Goal: Use online tool/utility: Use online tool/utility

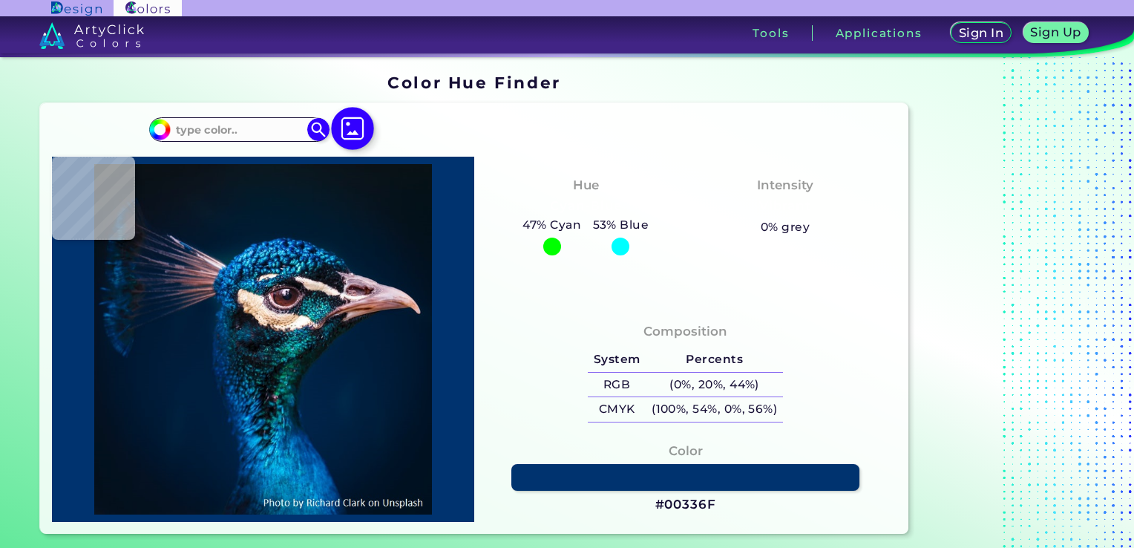
click at [349, 126] on img at bounding box center [353, 128] width 43 height 43
click at [0, 0] on input "file" at bounding box center [0, 0] width 0 height 0
type input "#000000"
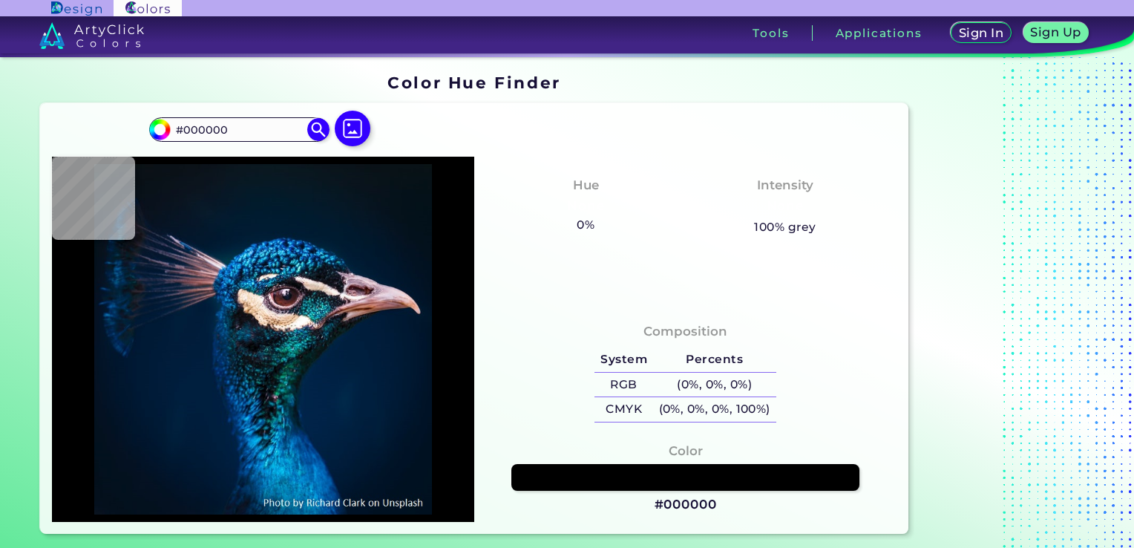
type input "#041117"
type input "#071218"
type input "#051218"
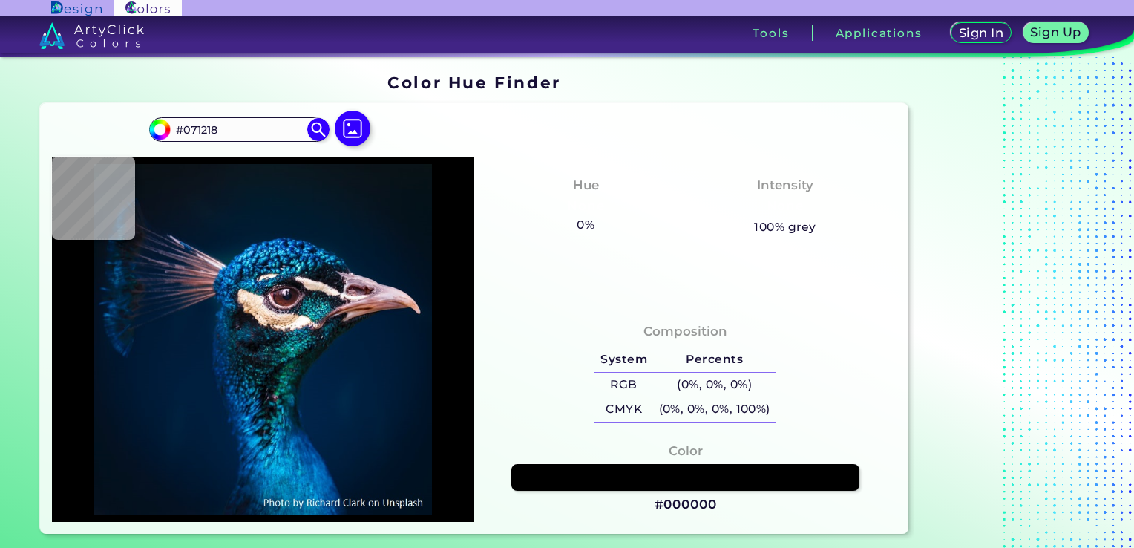
type input "#051218"
type input "#09141a"
type input "#09141A"
type input "#091219"
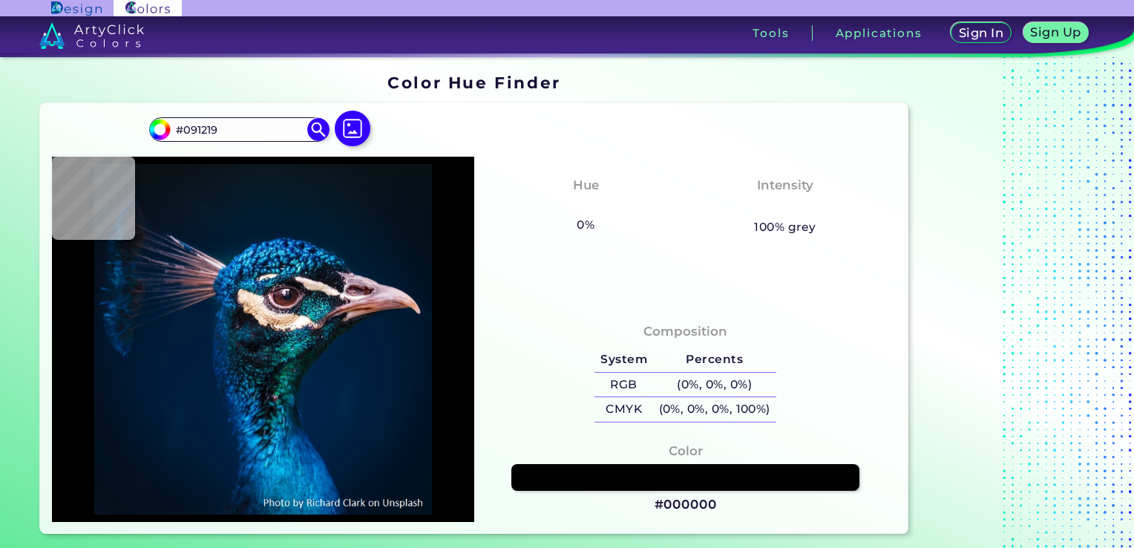
type input "#09131c"
type input "#09131C"
type input "#09141a"
type input "#09141A"
type input "#0a131a"
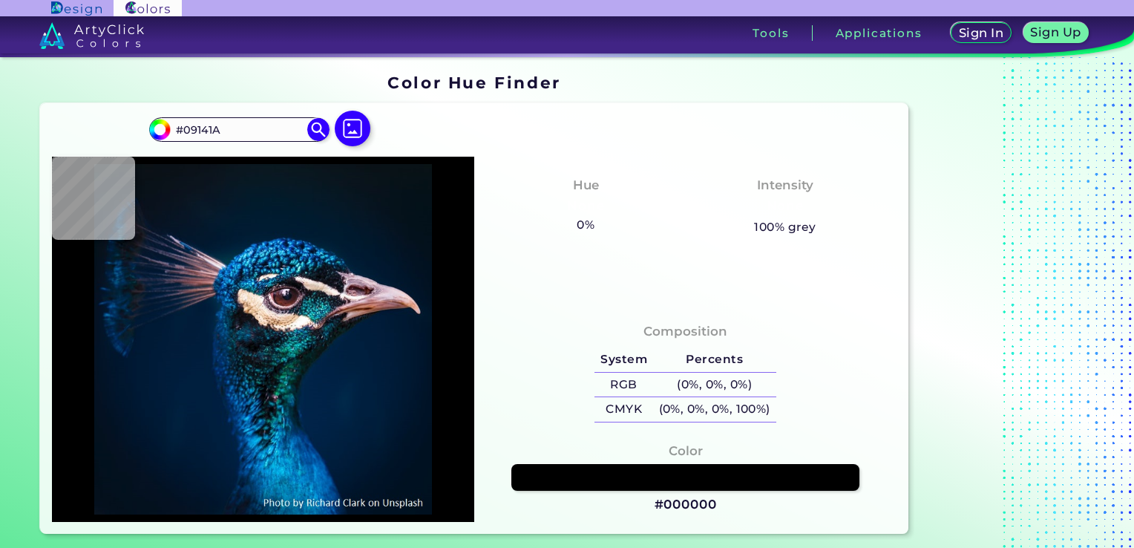
type input "#0A131A"
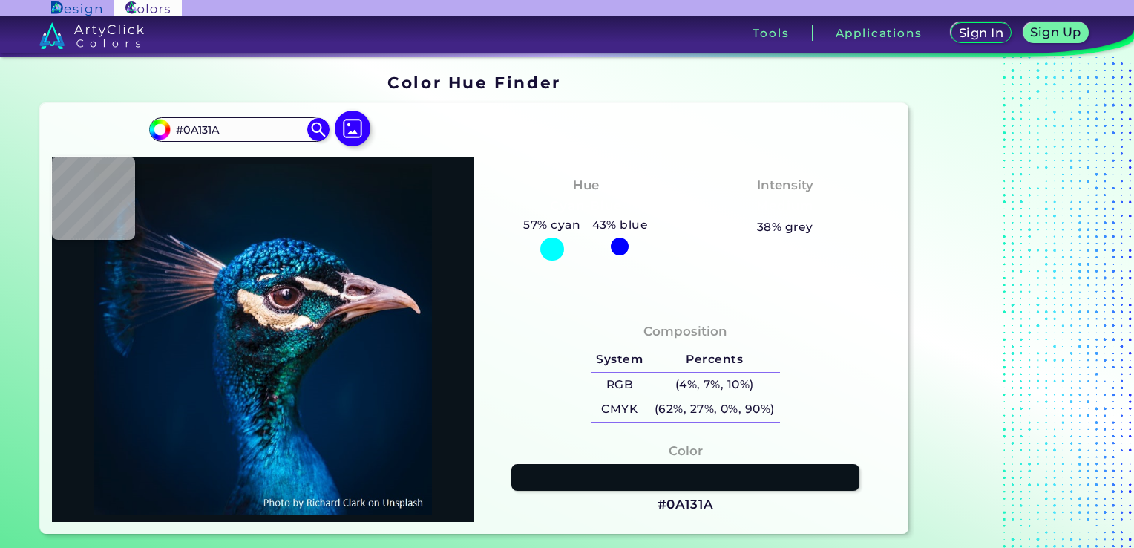
type input "#0a141d"
type input "#0A141D"
type input "#09131d"
type input "#09131D"
type input "#08131d"
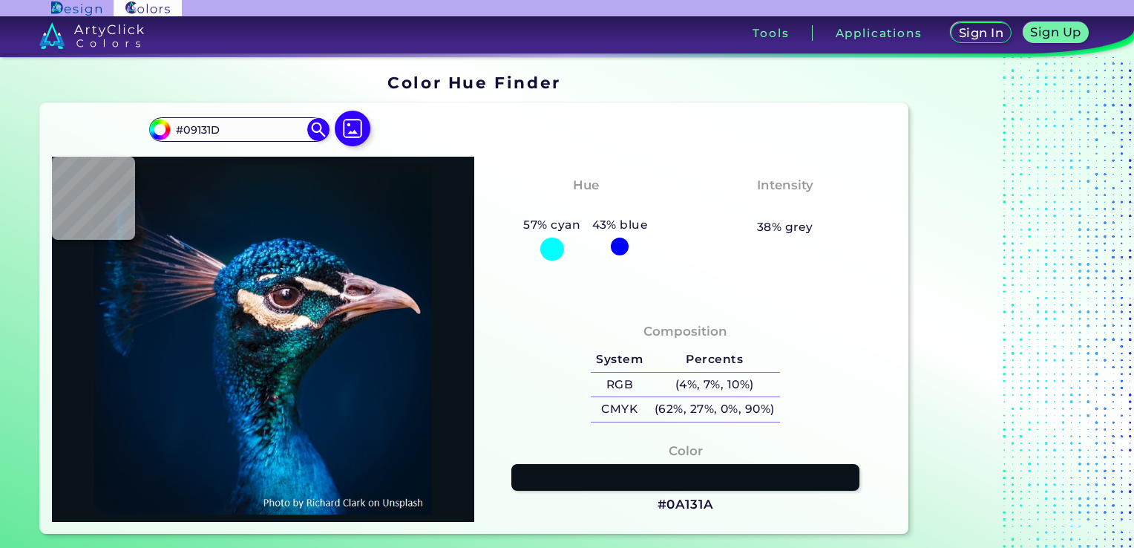
type input "#08131D"
type input "#07141d"
type input "#07141D"
type input "#06141d"
type input "#06141D"
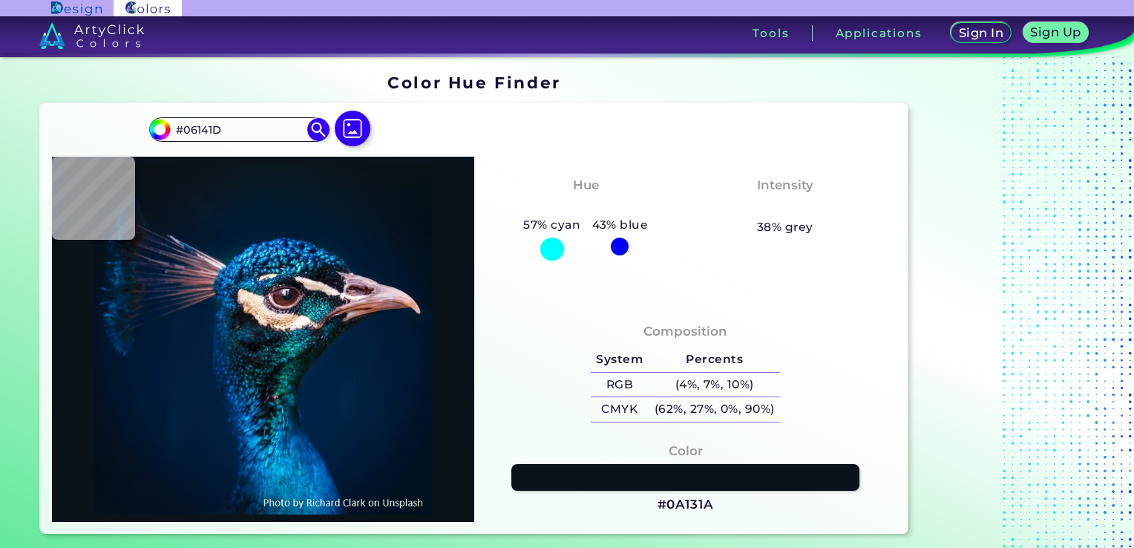
type input "#071520"
type input "#051620"
type input "#061721"
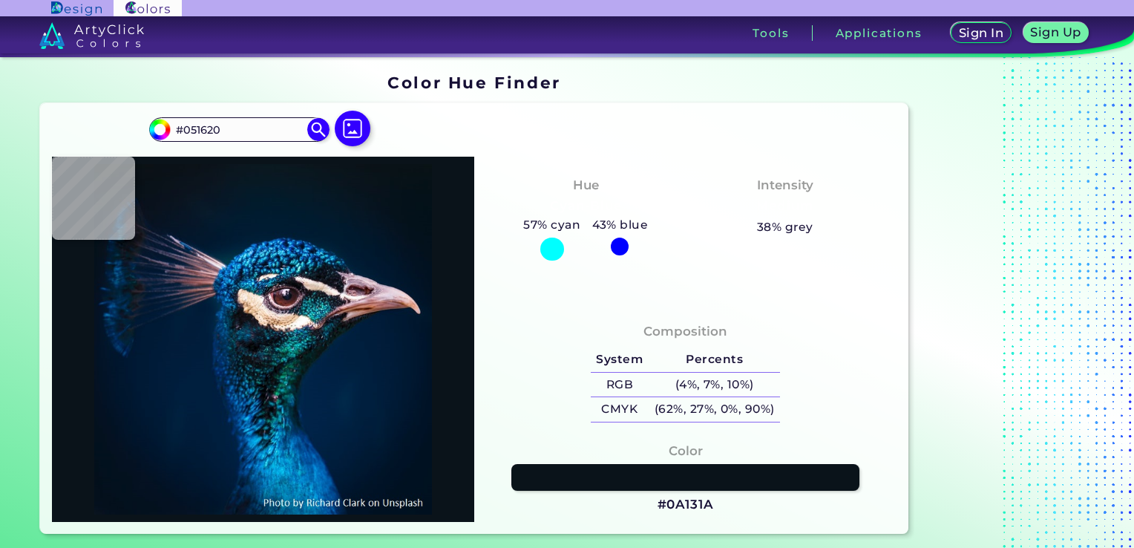
type input "#061721"
type input "#071623"
type input "#051723"
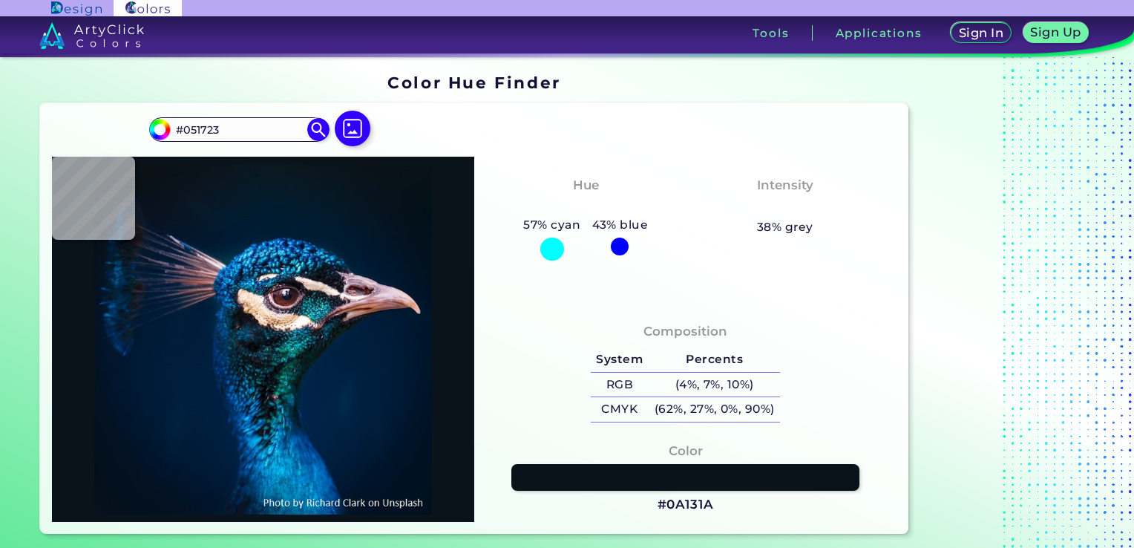
type input "#051826"
type input "#061928"
type input "#041a28"
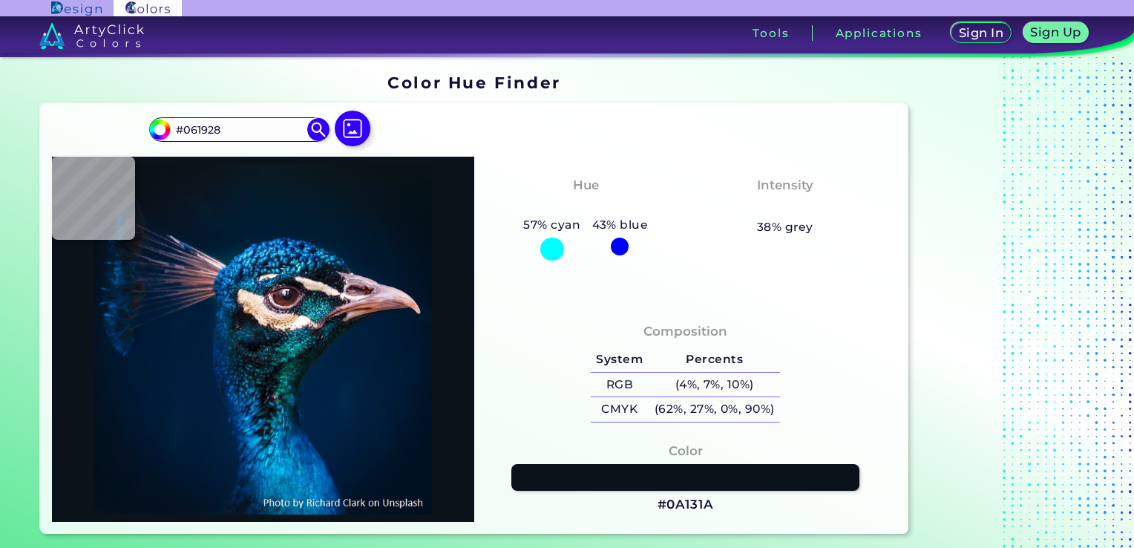
type input "#041A28"
type input "#031a28"
type input "#031A28"
type input "#011b2a"
type input "#011B2A"
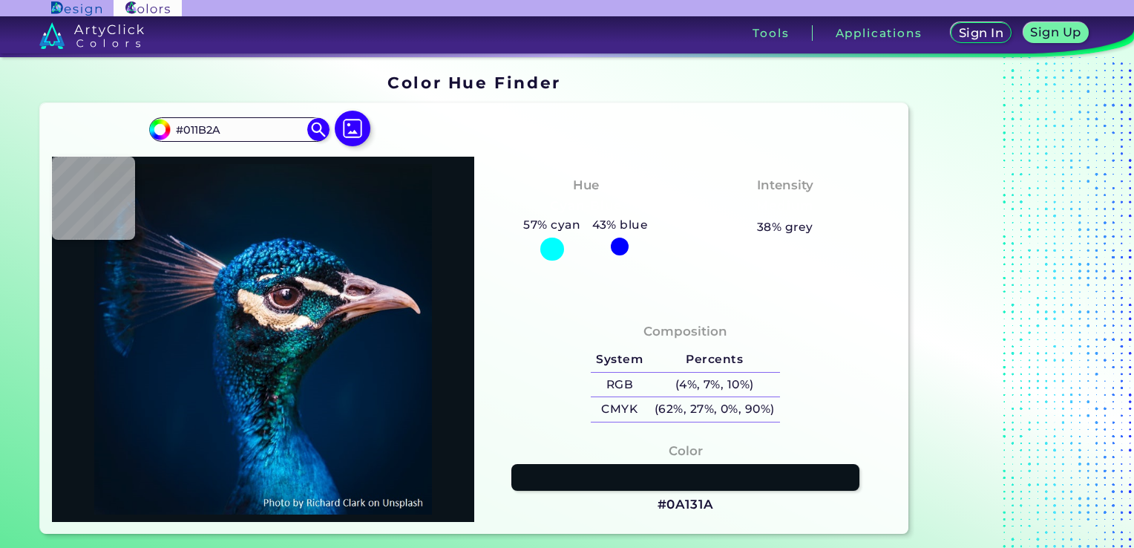
type input "#04192a"
type input "#04192A"
type input "#091626"
type input "#081118"
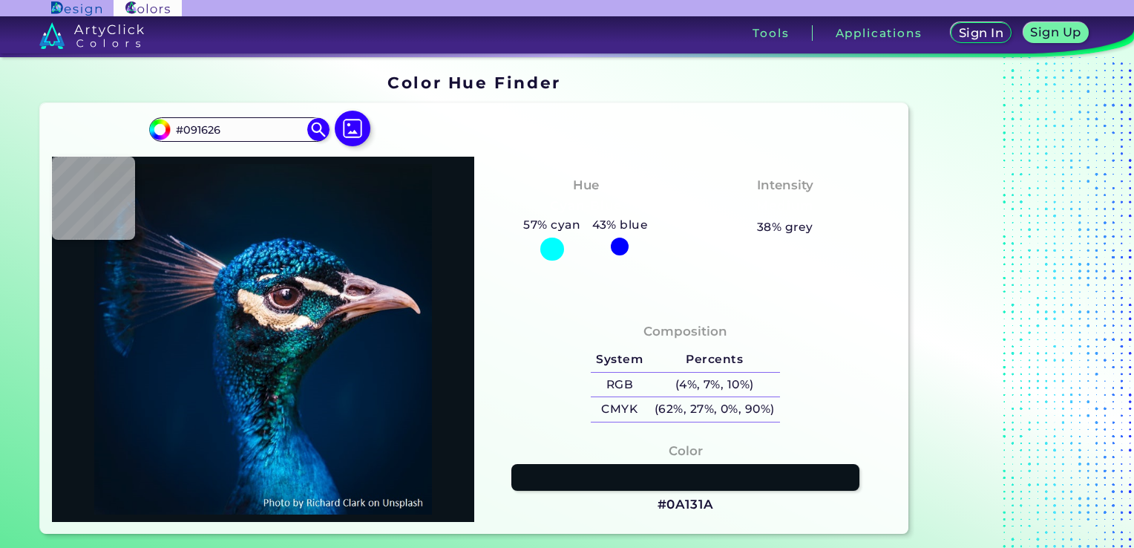
type input "#081118"
